Goal: Book appointment/travel/reservation

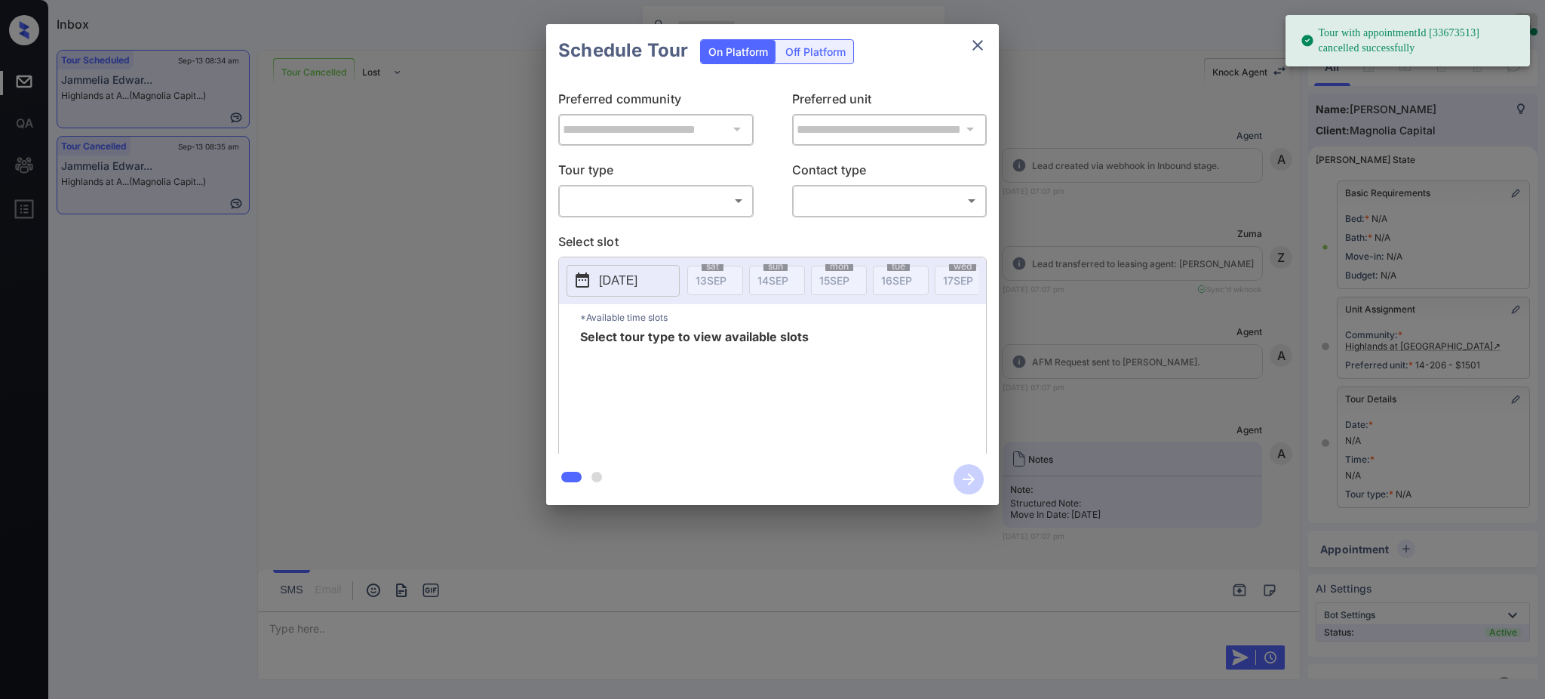
scroll to position [78, 0]
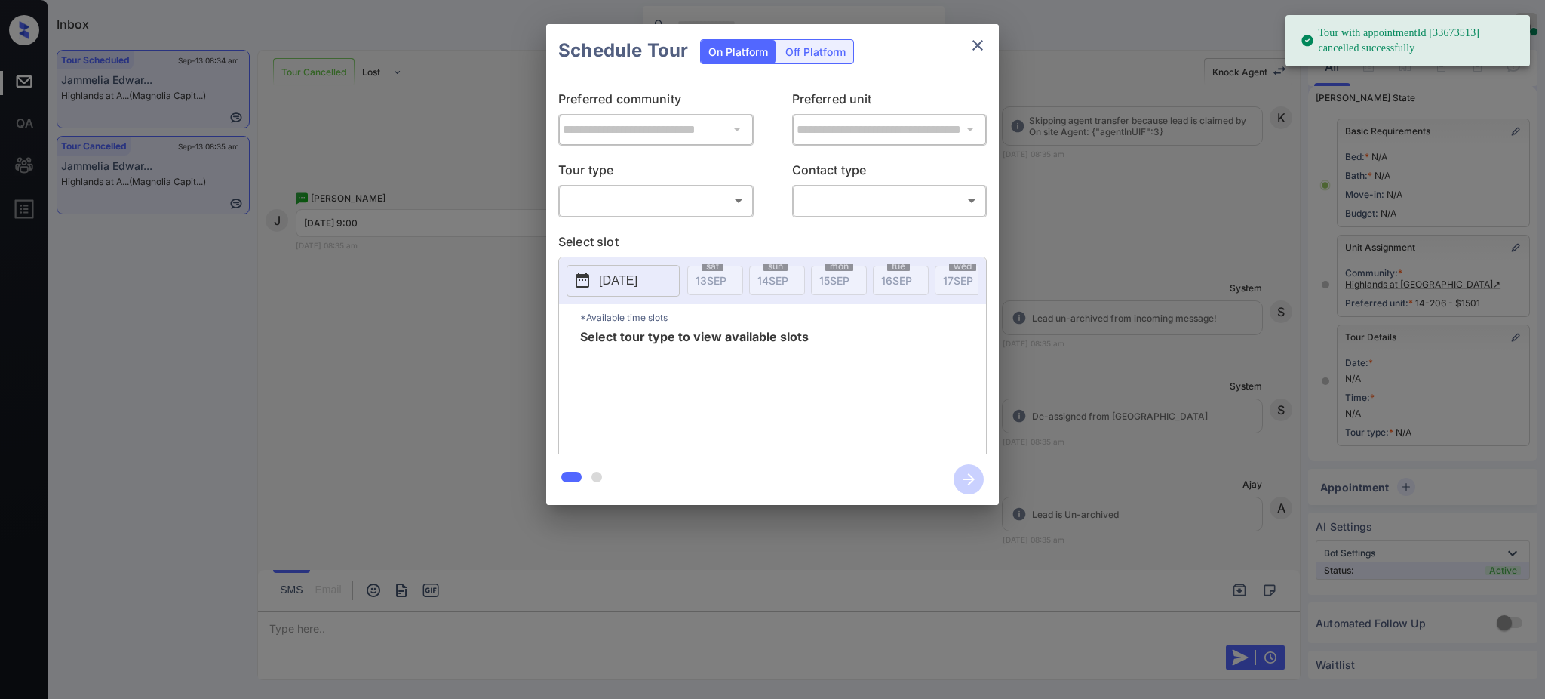
click at [612, 222] on div "**********" at bounding box center [772, 265] width 453 height 376
click at [628, 193] on body "Tour with appointmentId [33673513] cancelled successfully Inbox Ajay Kumar Onli…" at bounding box center [772, 349] width 1545 height 699
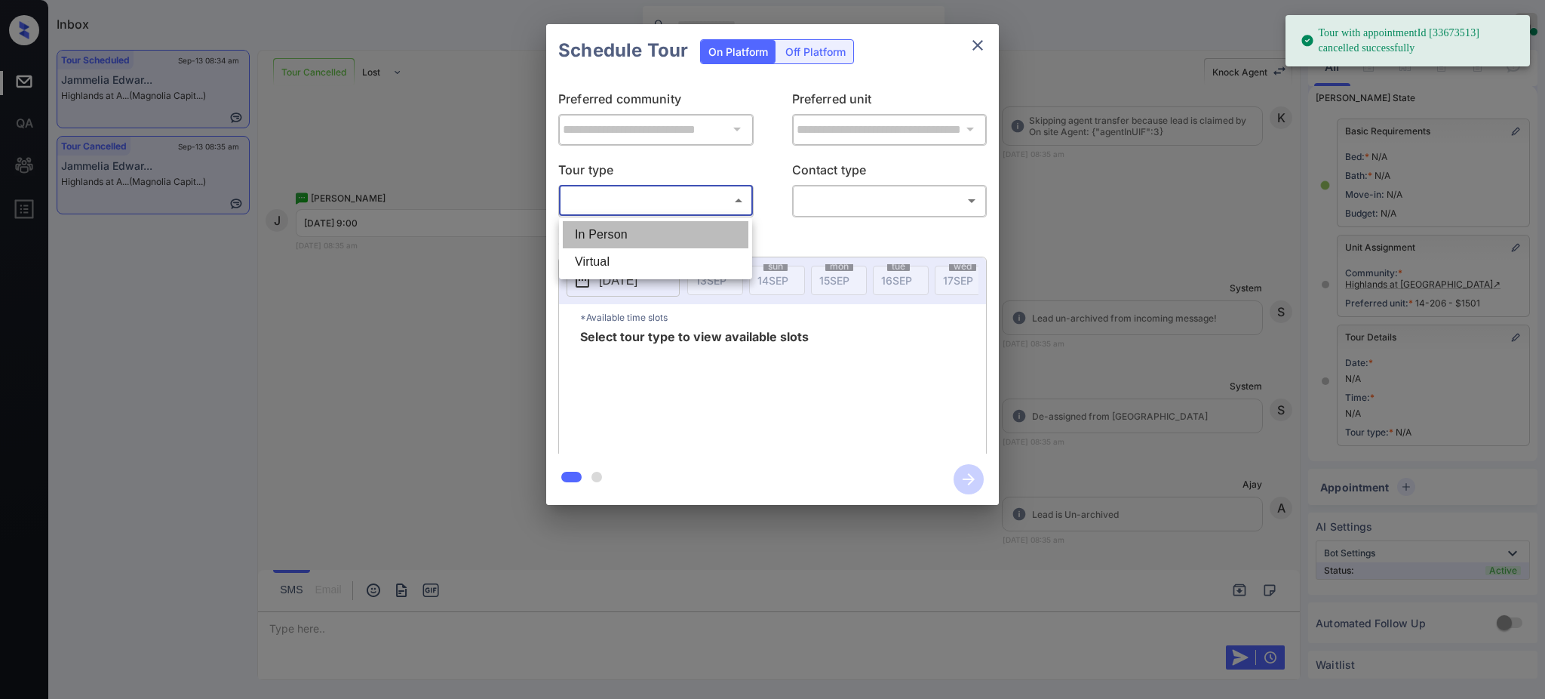
click at [623, 229] on li "In Person" at bounding box center [656, 234] width 186 height 27
type input "********"
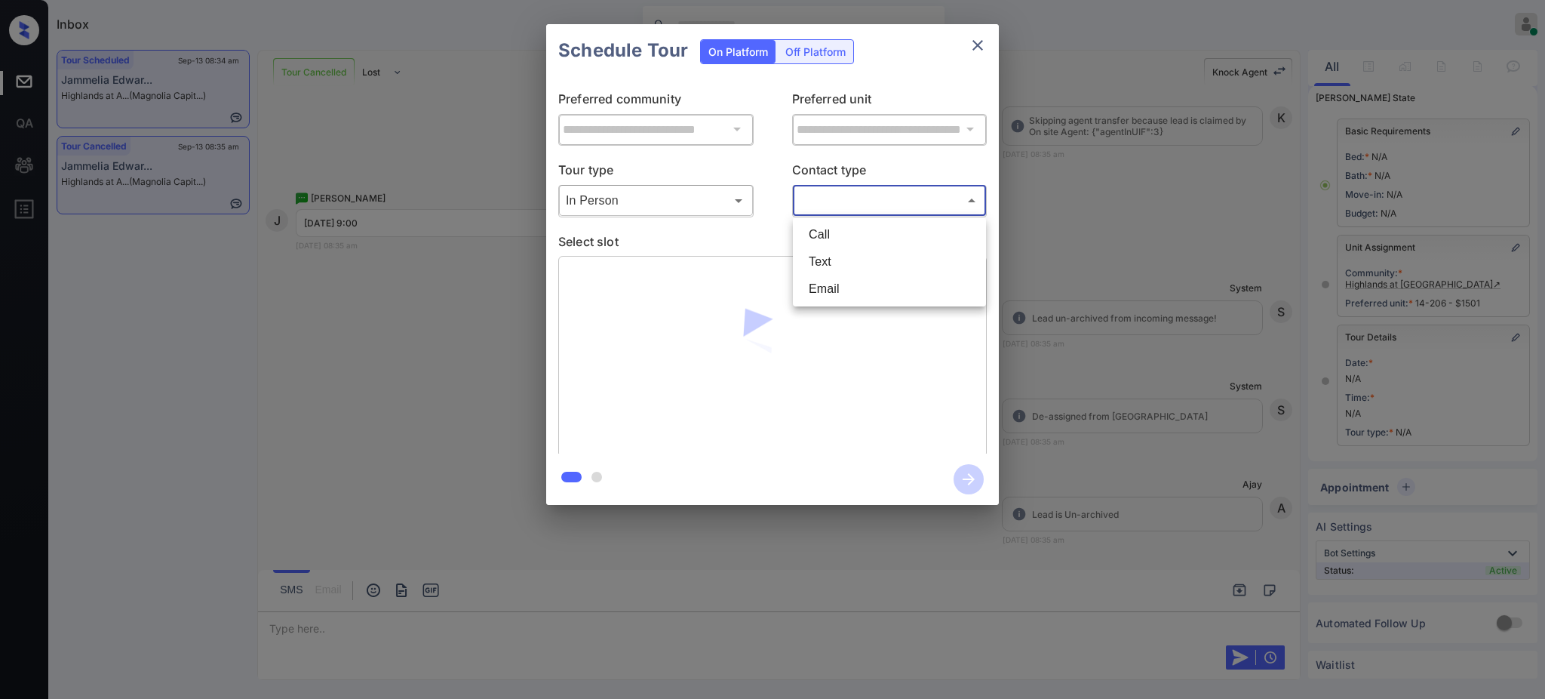
click at [828, 208] on body "Tour with appointmentId [33673513] cancelled successfully Inbox Ajay Kumar Onli…" at bounding box center [772, 349] width 1545 height 699
click at [828, 253] on li "Text" at bounding box center [890, 261] width 186 height 27
type input "****"
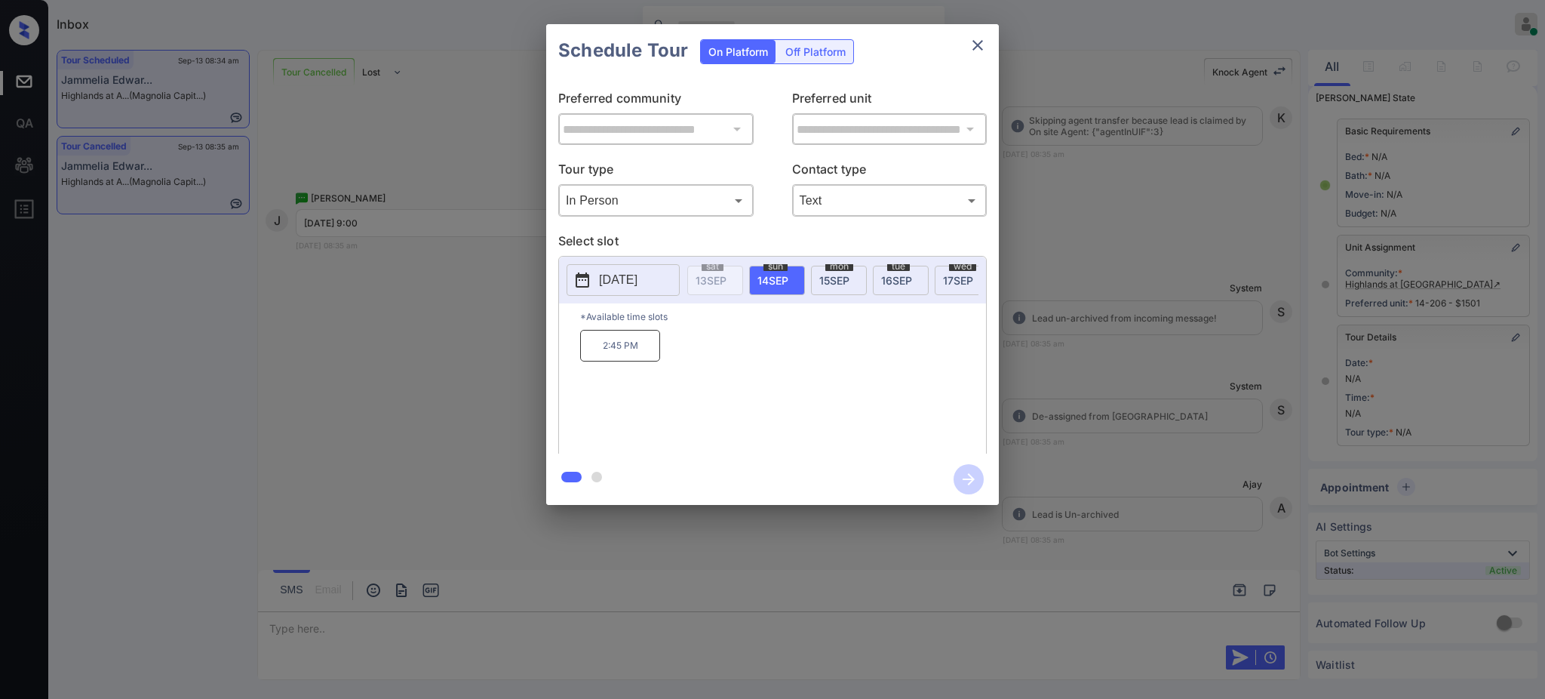
click at [835, 275] on span "15 SEP" at bounding box center [834, 280] width 30 height 13
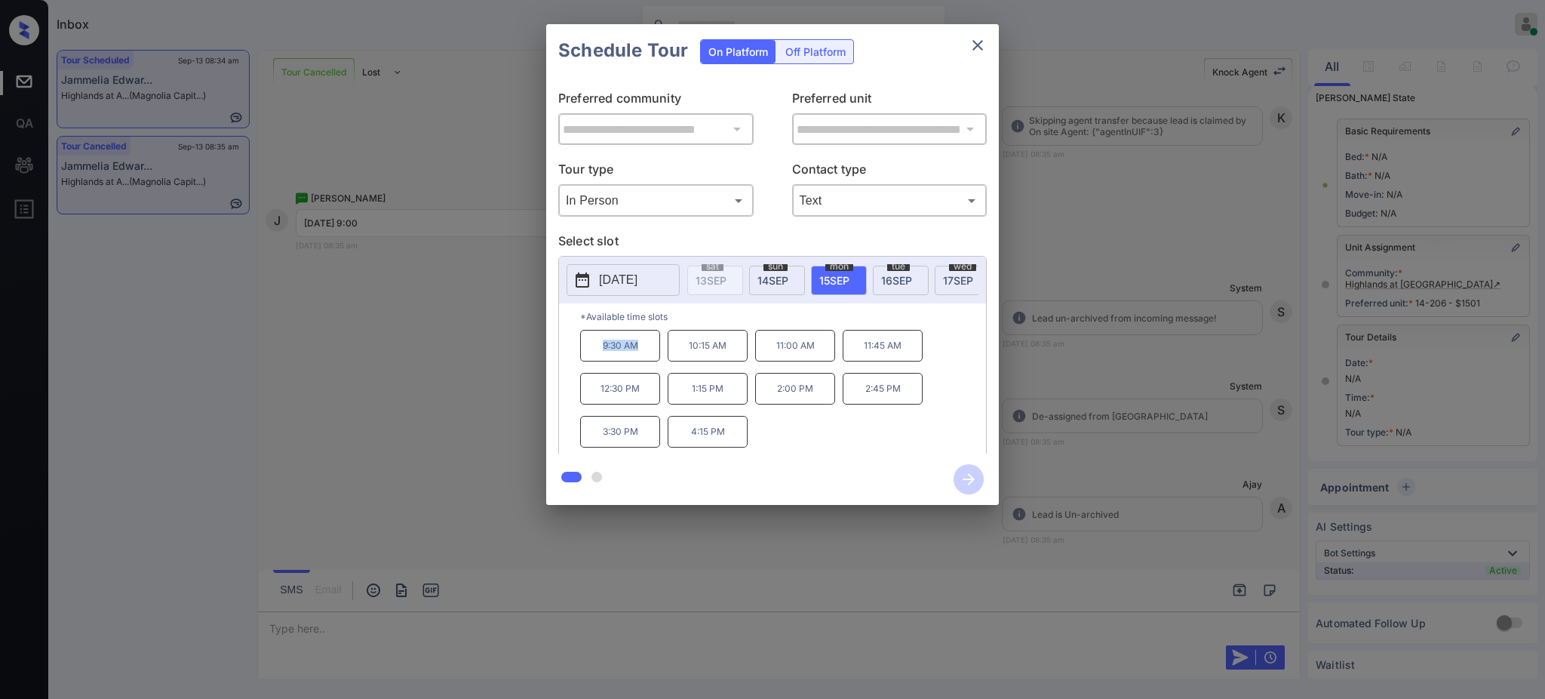
drag, startPoint x: 594, startPoint y: 365, endPoint x: 640, endPoint y: 366, distance: 46.0
click at [640, 361] on p "9:30 AM" at bounding box center [620, 346] width 80 height 32
copy p "9:30 AM"
click at [980, 38] on icon "close" at bounding box center [978, 45] width 18 height 18
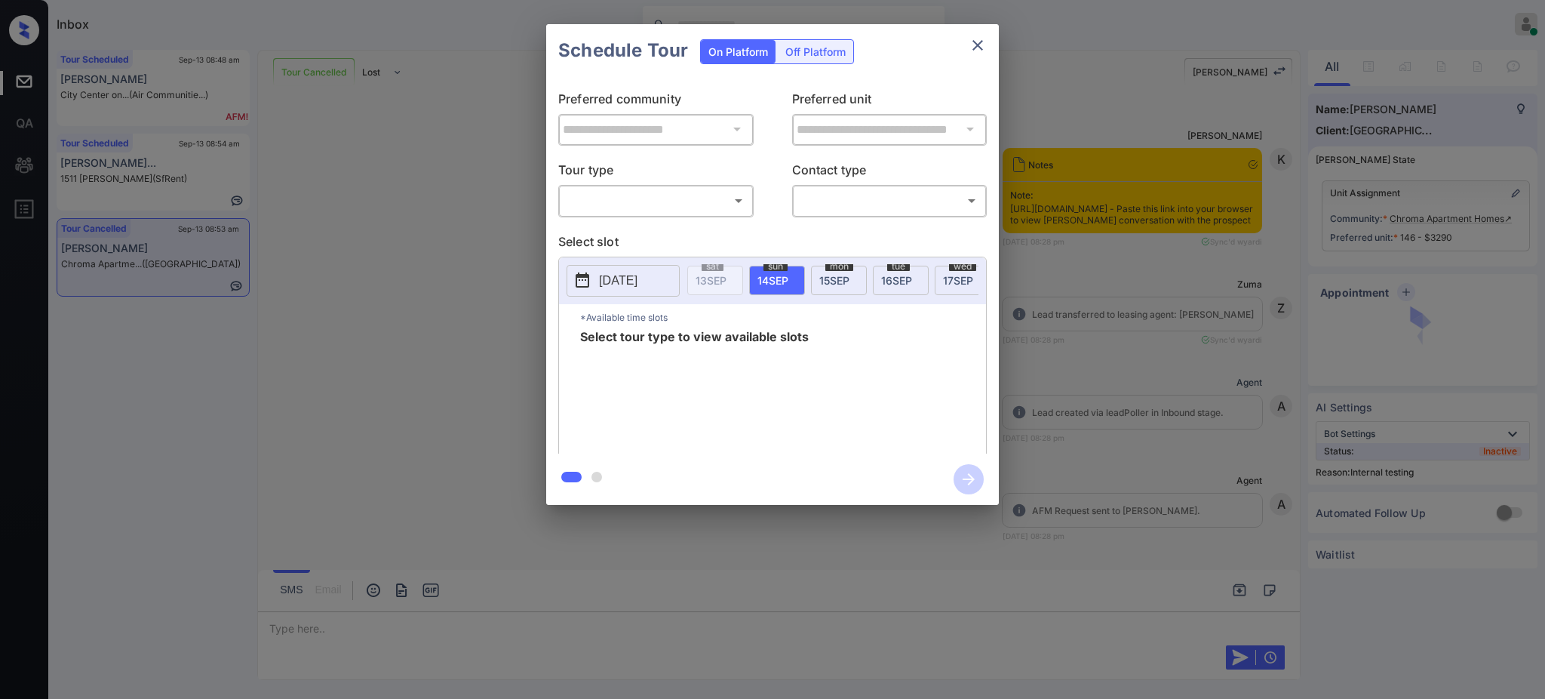
click at [634, 180] on p "Tour type" at bounding box center [655, 172] width 195 height 24
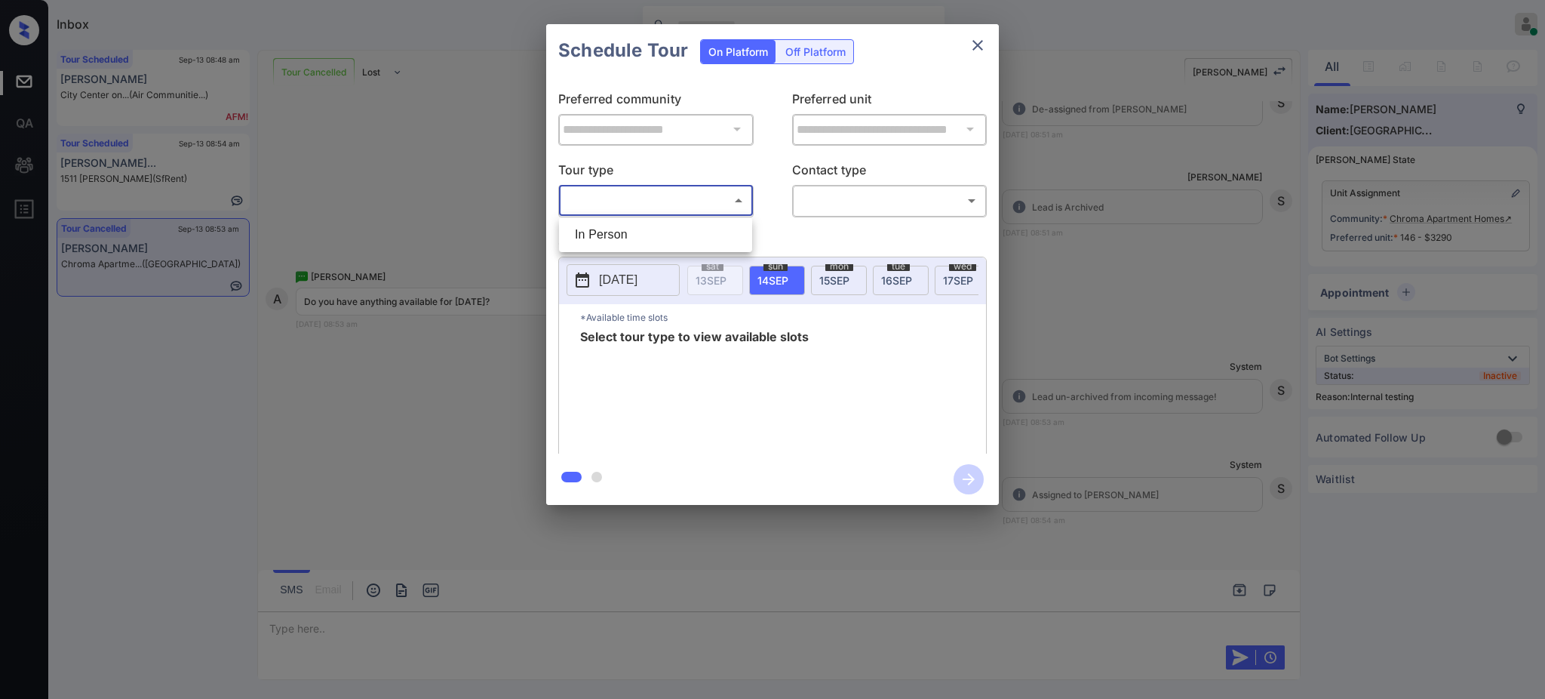
click at [630, 195] on body "Inbox Ajay Kumar Online Set yourself offline Set yourself on break Profile Swit…" at bounding box center [772, 349] width 1545 height 699
click at [631, 230] on li "In Person" at bounding box center [656, 234] width 186 height 27
type input "********"
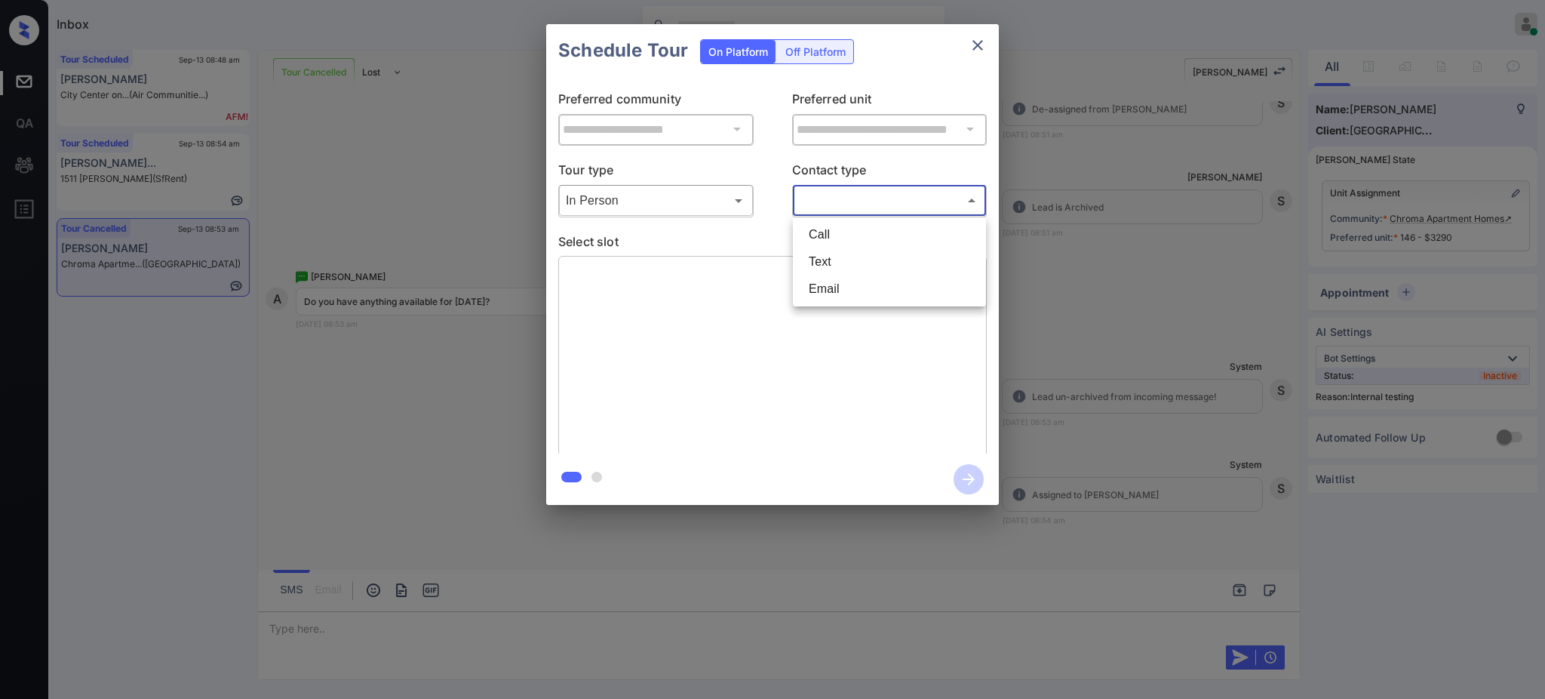
click at [824, 212] on body "Inbox Ajay Kumar Online Set yourself offline Set yourself on break Profile Swit…" at bounding box center [772, 349] width 1545 height 699
click at [815, 257] on li "Text" at bounding box center [890, 261] width 186 height 27
type input "****"
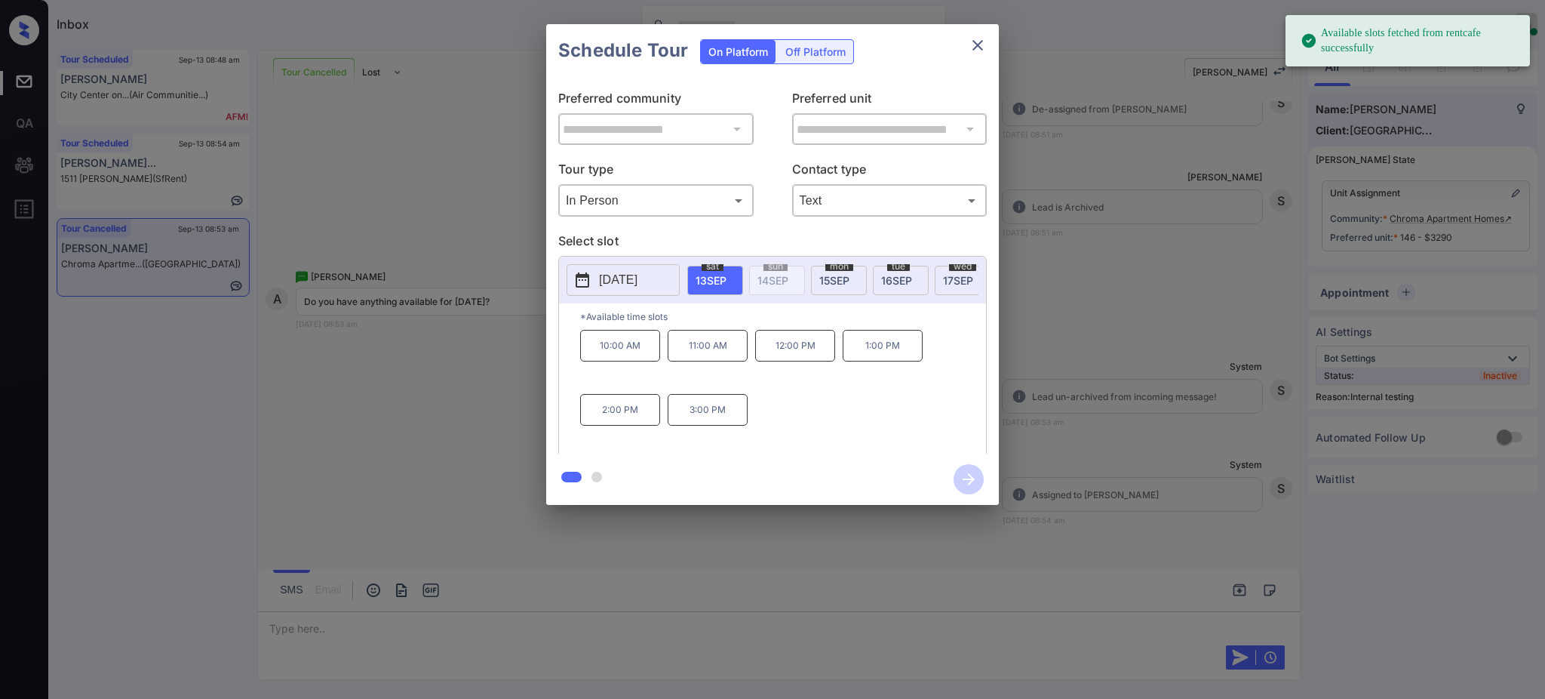
click at [609, 279] on p "2025-09-13" at bounding box center [618, 280] width 38 height 18
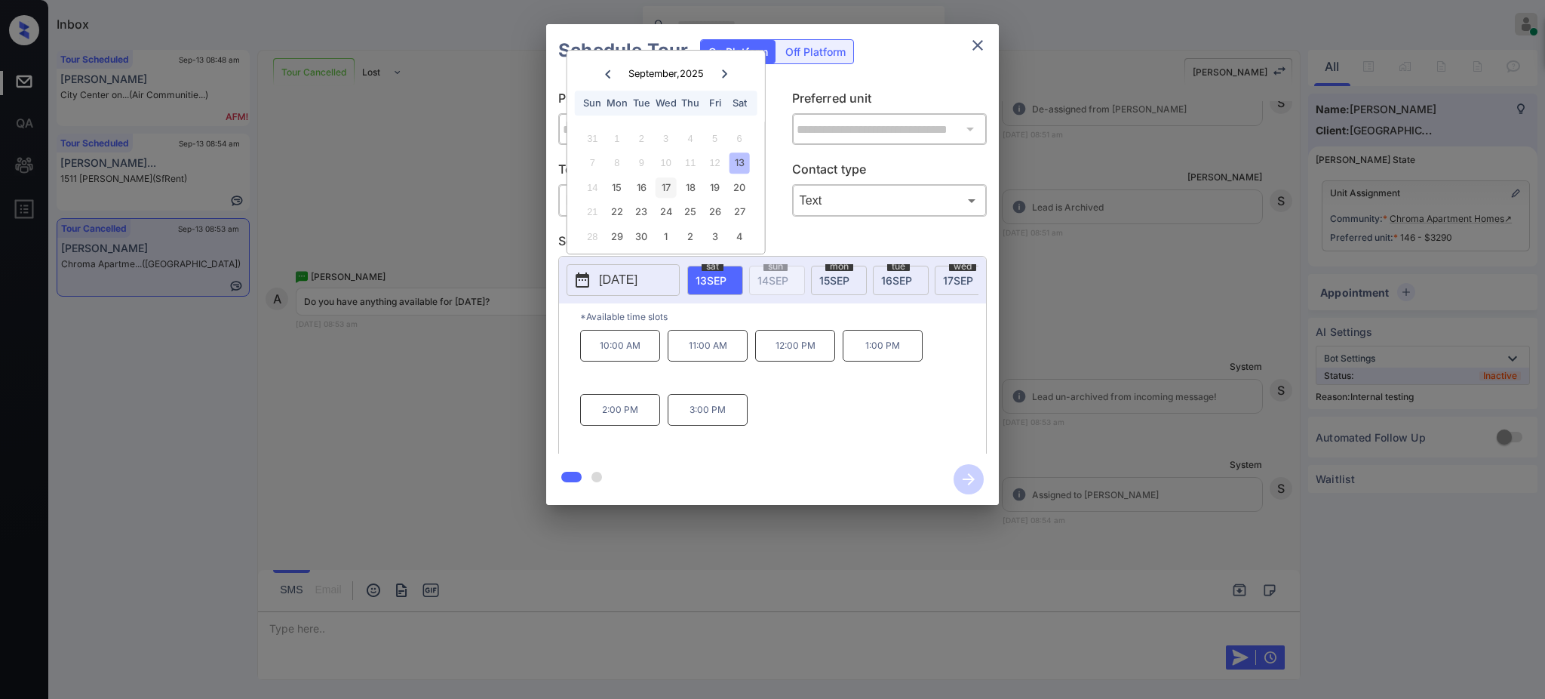
click at [659, 186] on div "17" at bounding box center [666, 187] width 20 height 20
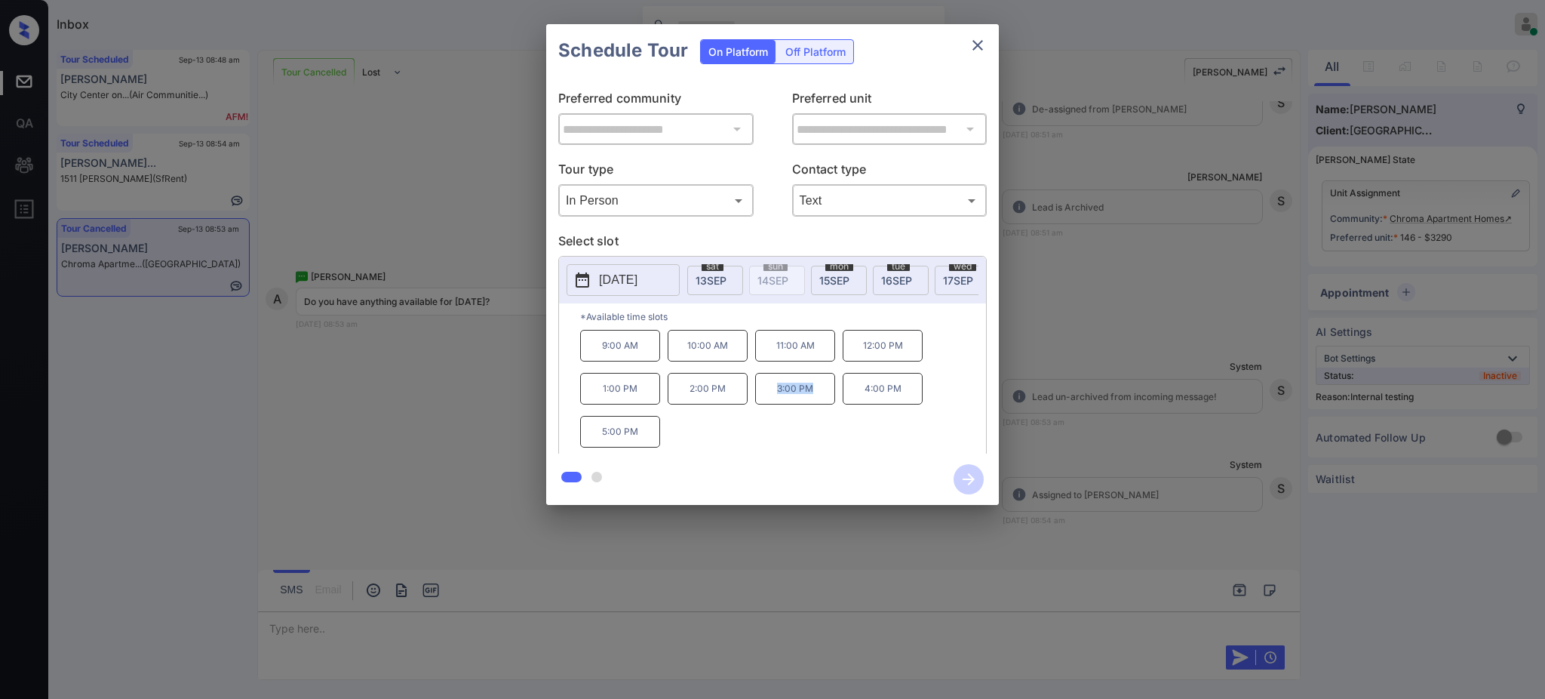
drag, startPoint x: 763, startPoint y: 399, endPoint x: 837, endPoint y: 355, distance: 86.9
click at [819, 404] on p "3:00 PM" at bounding box center [795, 389] width 80 height 32
copy p "3:00 PM"
click at [981, 36] on icon "close" at bounding box center [978, 45] width 18 height 18
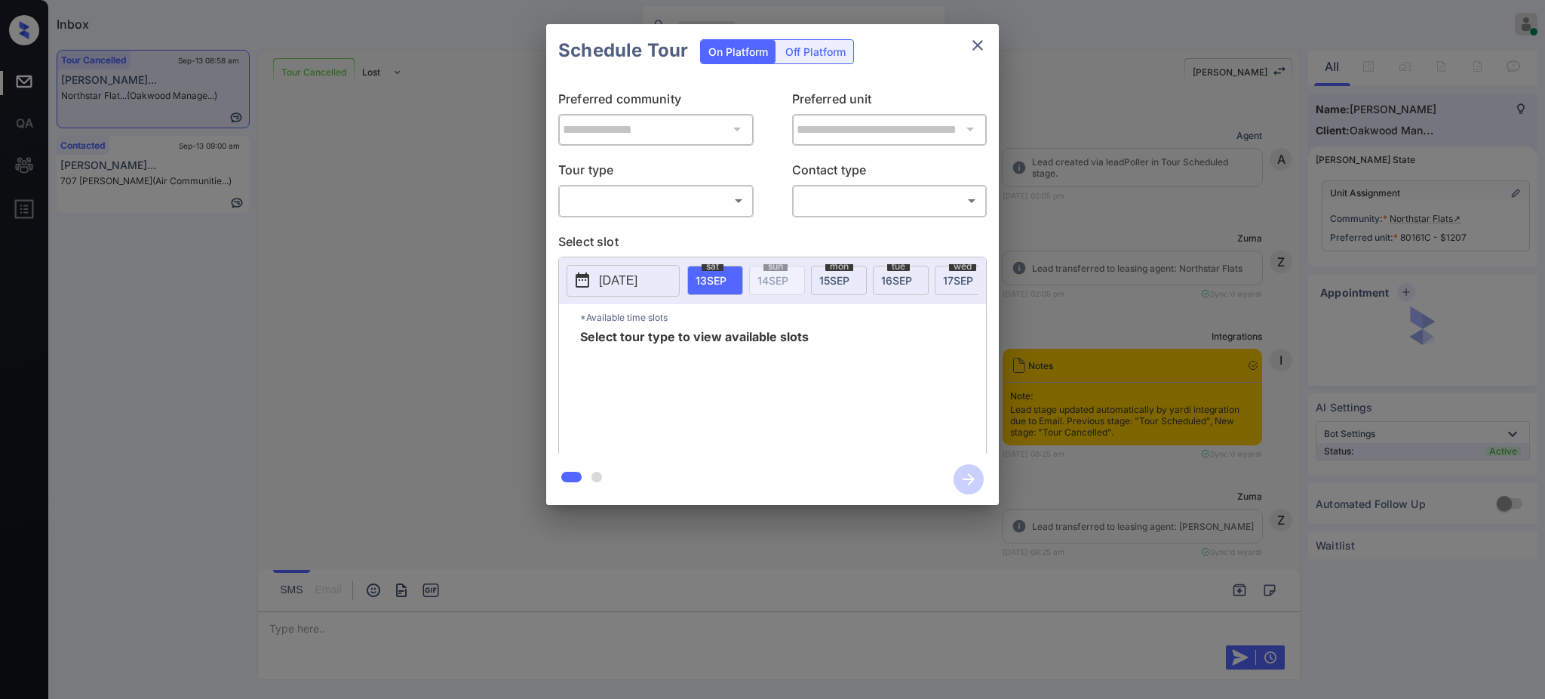
click at [625, 200] on body "Inbox [PERSON_NAME] Online Set yourself offline Set yourself on break Profile S…" at bounding box center [772, 349] width 1545 height 699
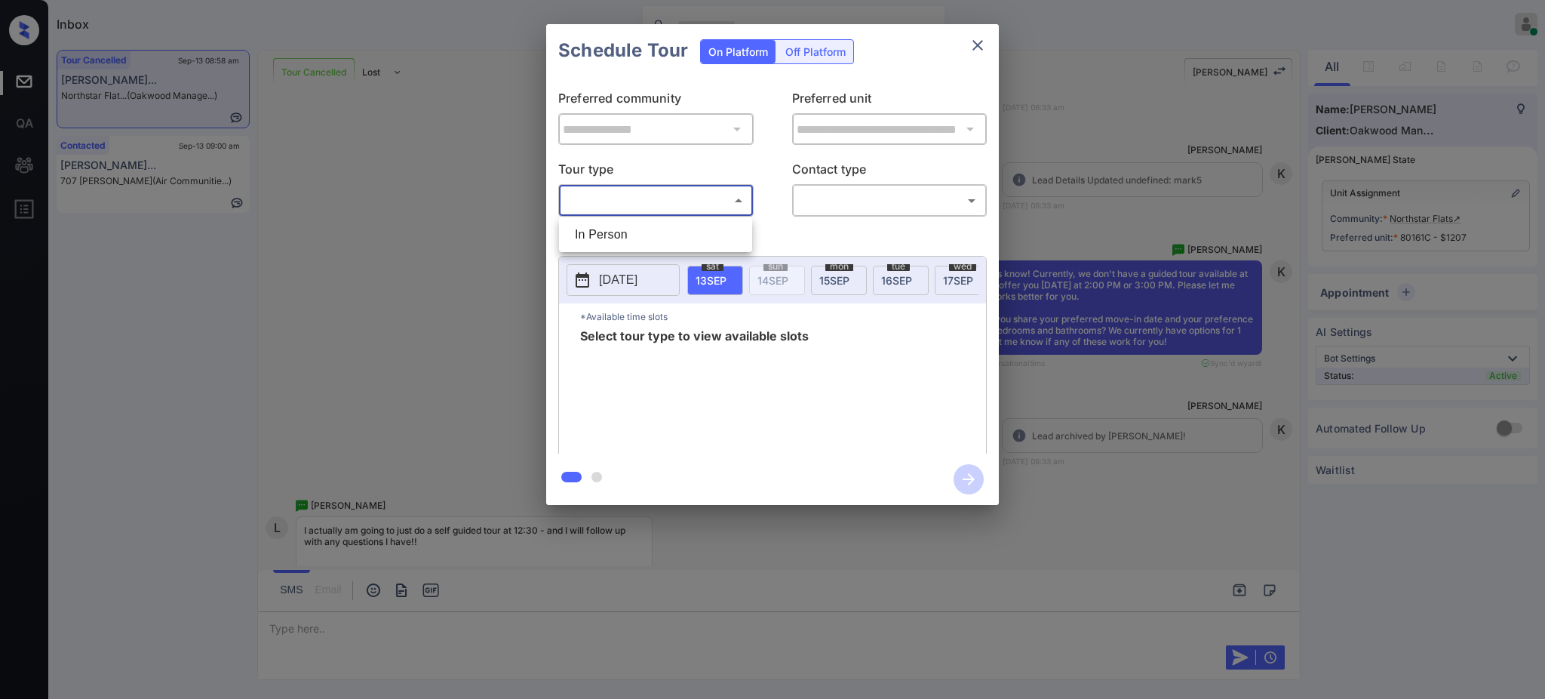
click at [975, 42] on div at bounding box center [772, 349] width 1545 height 699
click at [975, 43] on icon "close" at bounding box center [977, 45] width 11 height 11
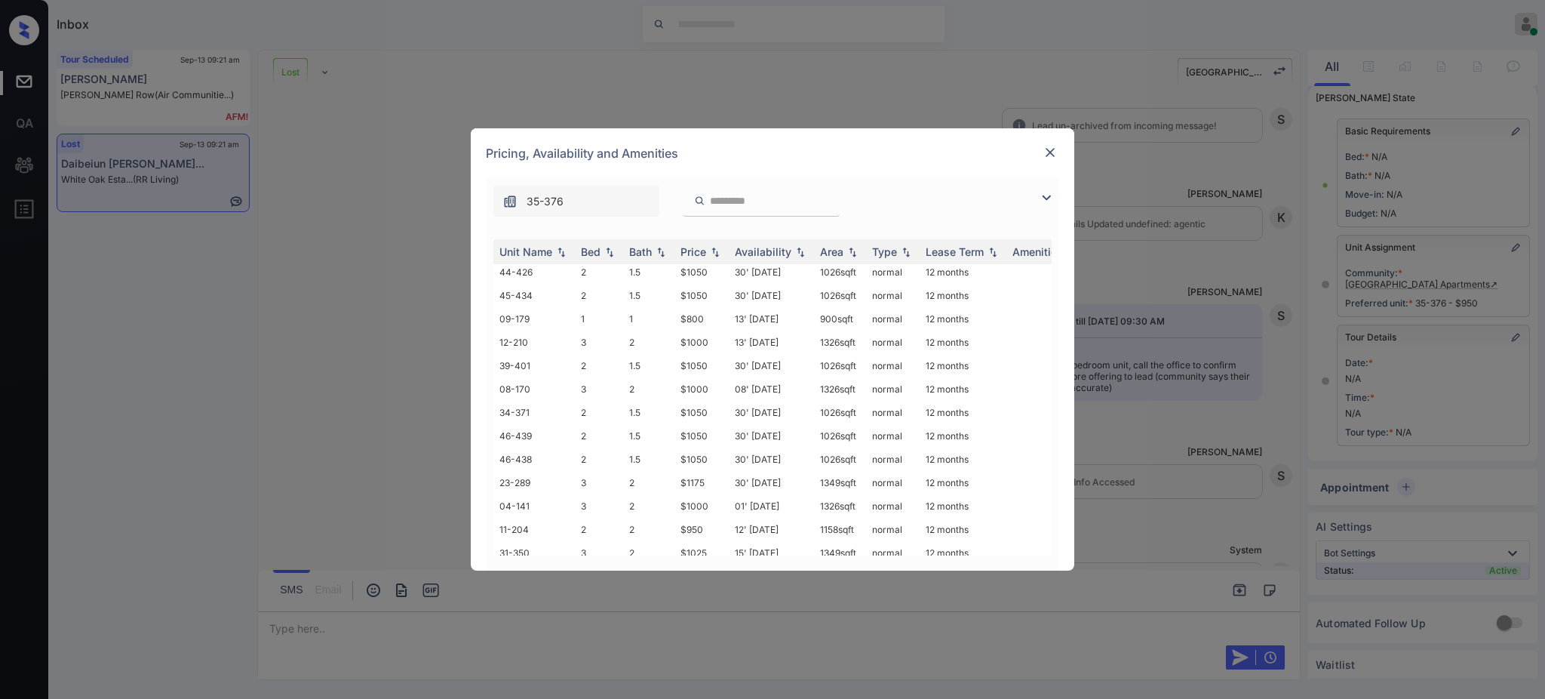
scroll to position [1240, 0]
click at [1045, 155] on img at bounding box center [1050, 152] width 15 height 15
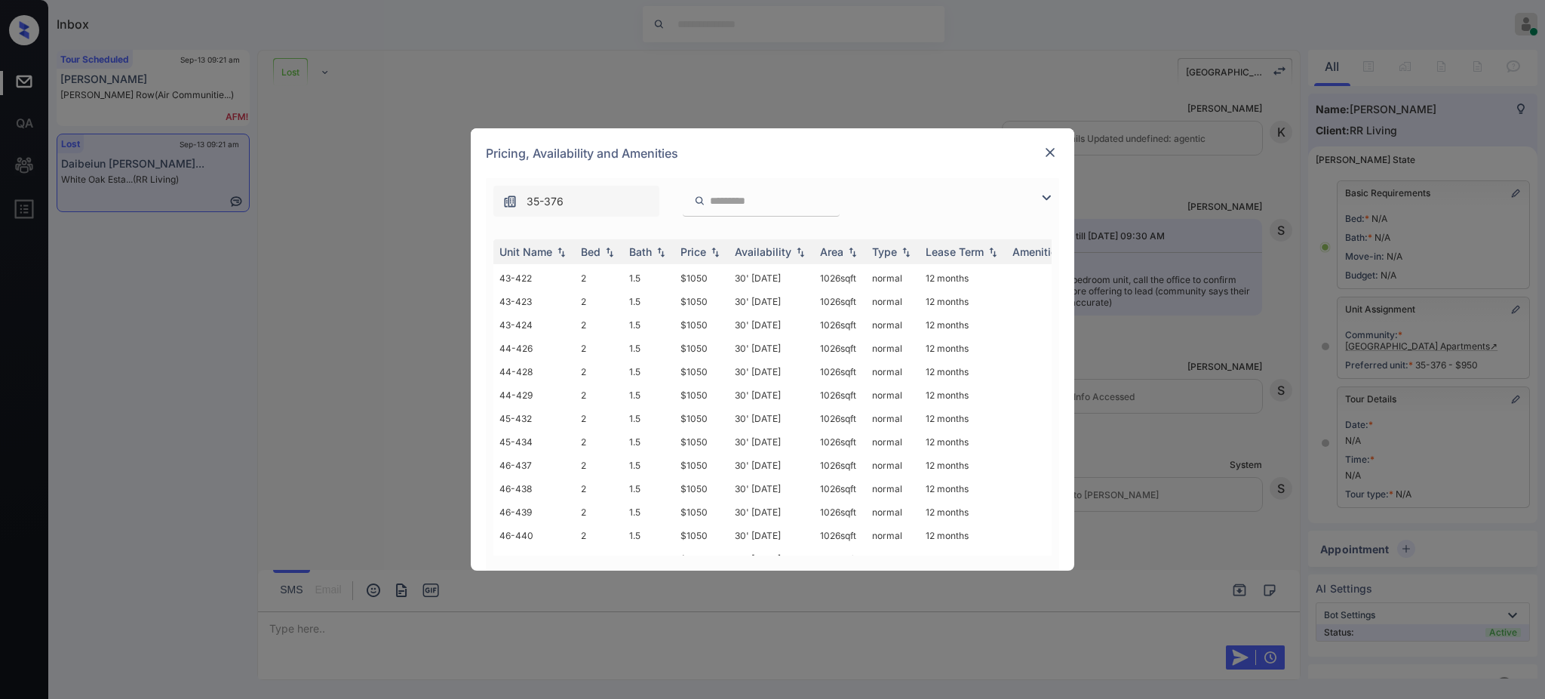
scroll to position [502, 0]
click at [1049, 152] on img at bounding box center [1050, 152] width 15 height 15
